Goal: Find specific page/section: Find specific page/section

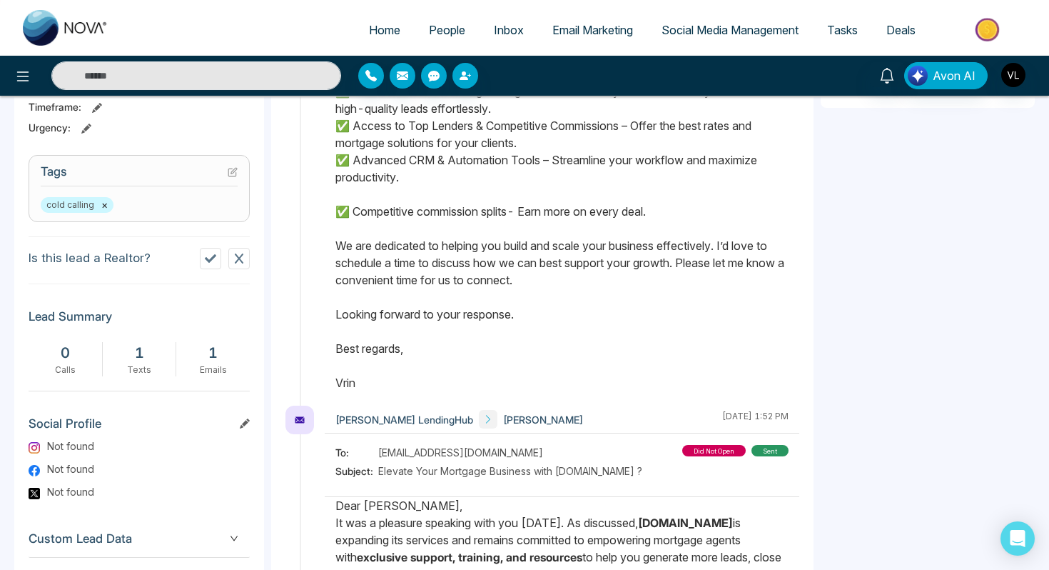
scroll to position [522, 0]
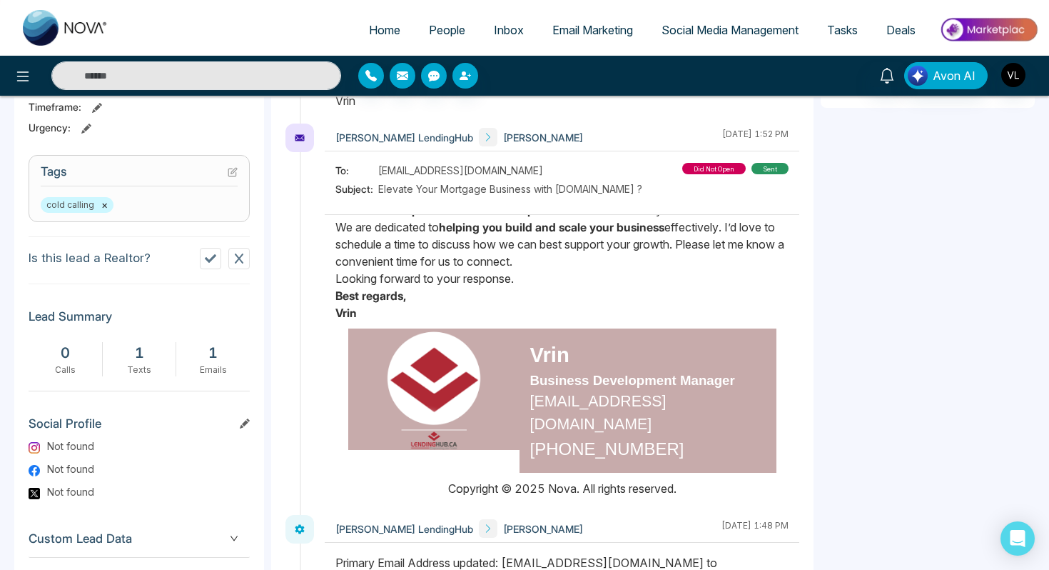
click at [438, 34] on span "People" at bounding box center [447, 30] width 36 height 14
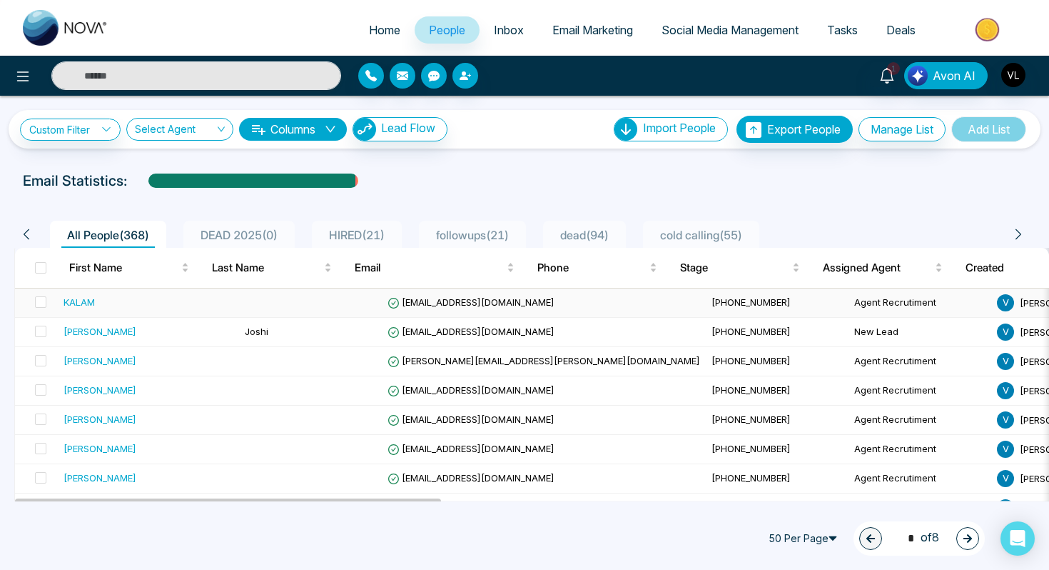
click at [122, 316] on td "KALAM" at bounding box center [148, 302] width 181 height 29
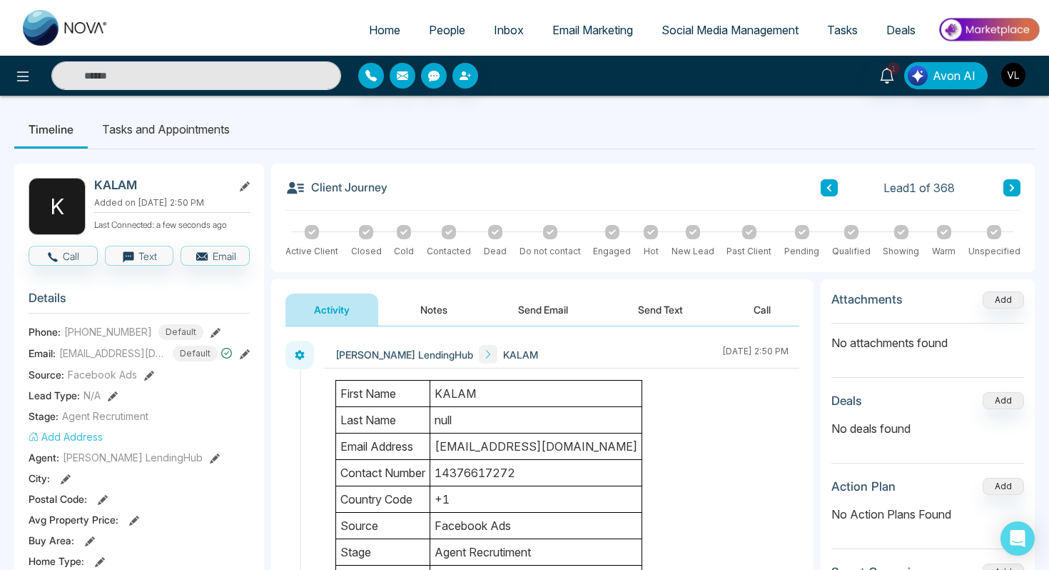
click at [459, 396] on td "KALAM" at bounding box center [536, 394] width 212 height 26
click at [493, 446] on td "[EMAIL_ADDRESS][DOMAIN_NAME]" at bounding box center [536, 446] width 212 height 26
click at [493, 431] on tbody "first name [PERSON_NAME] last name null email address [EMAIL_ADDRESS][DOMAIN_NA…" at bounding box center [489, 486] width 306 height 211
